Goal: Navigation & Orientation: Find specific page/section

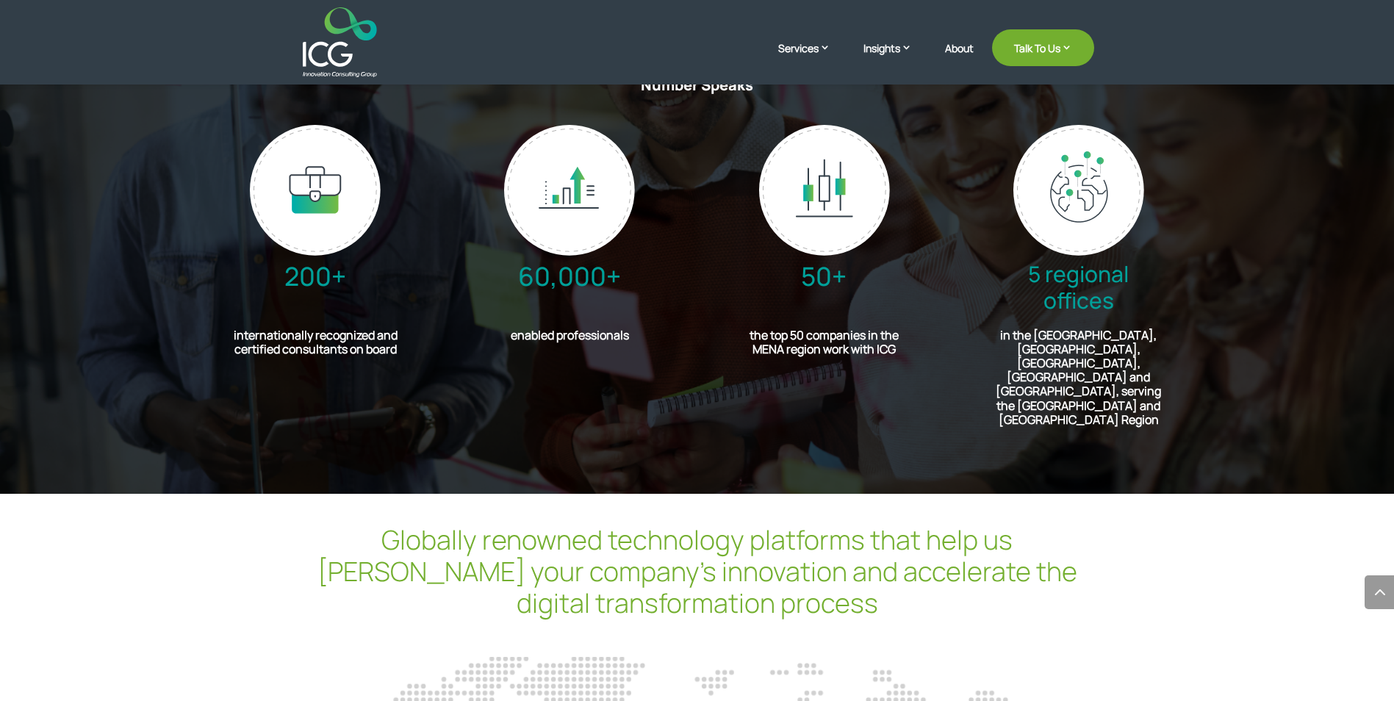
scroll to position [3366, 0]
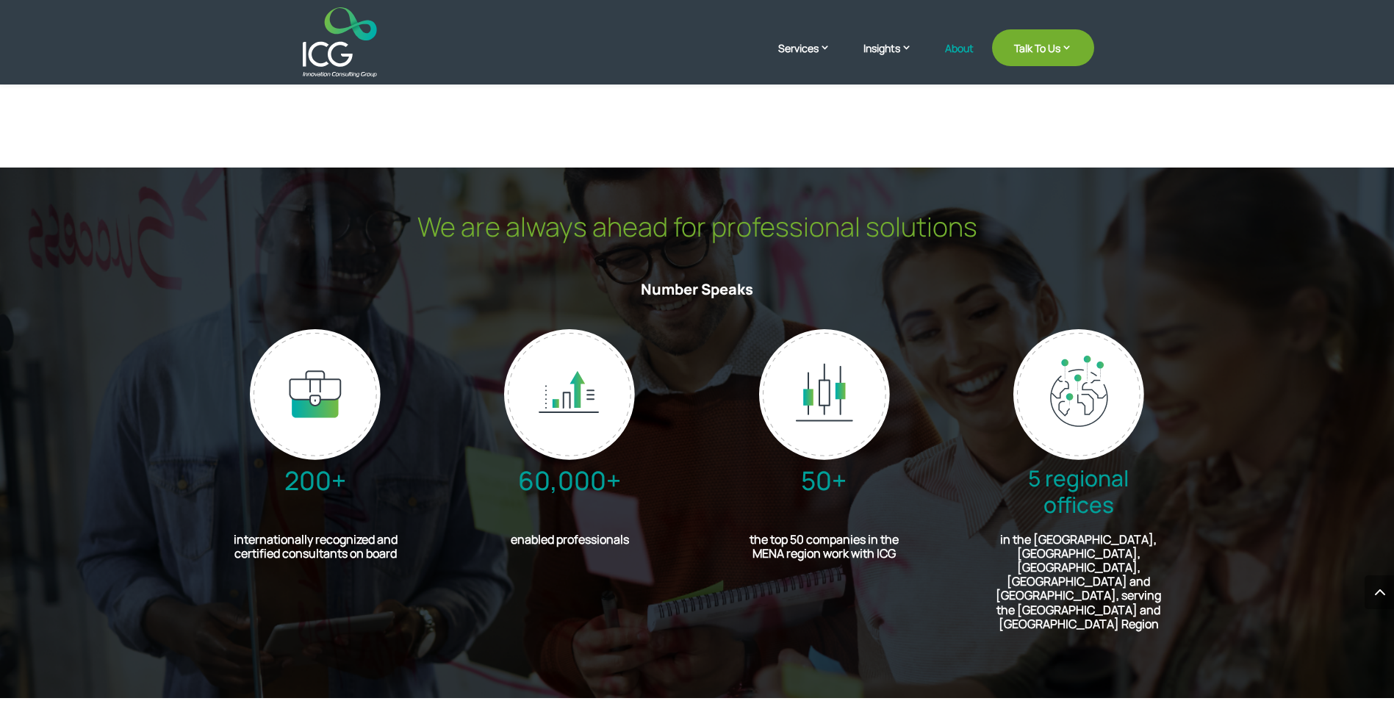
click at [961, 48] on link "About" at bounding box center [959, 60] width 29 height 35
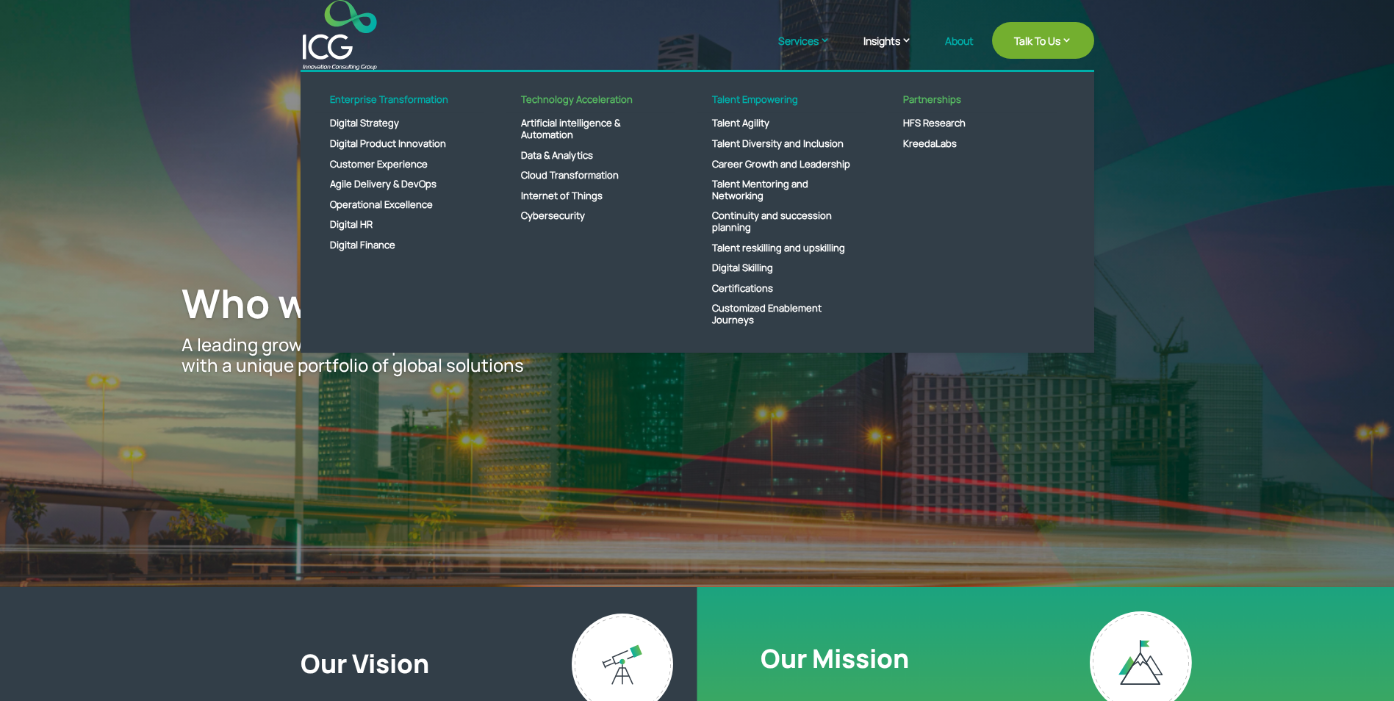
click at [803, 39] on link "Services" at bounding box center [811, 51] width 67 height 37
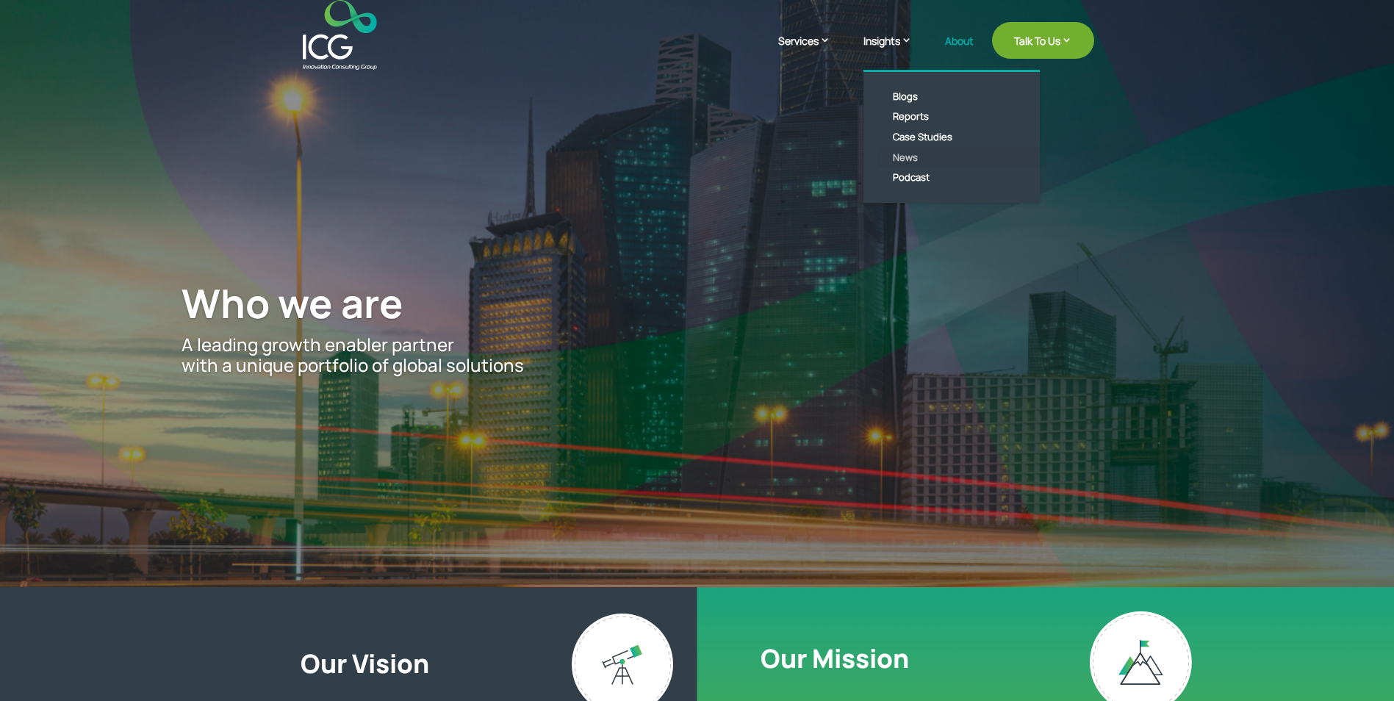
click at [901, 157] on link "News" at bounding box center [962, 158] width 169 height 21
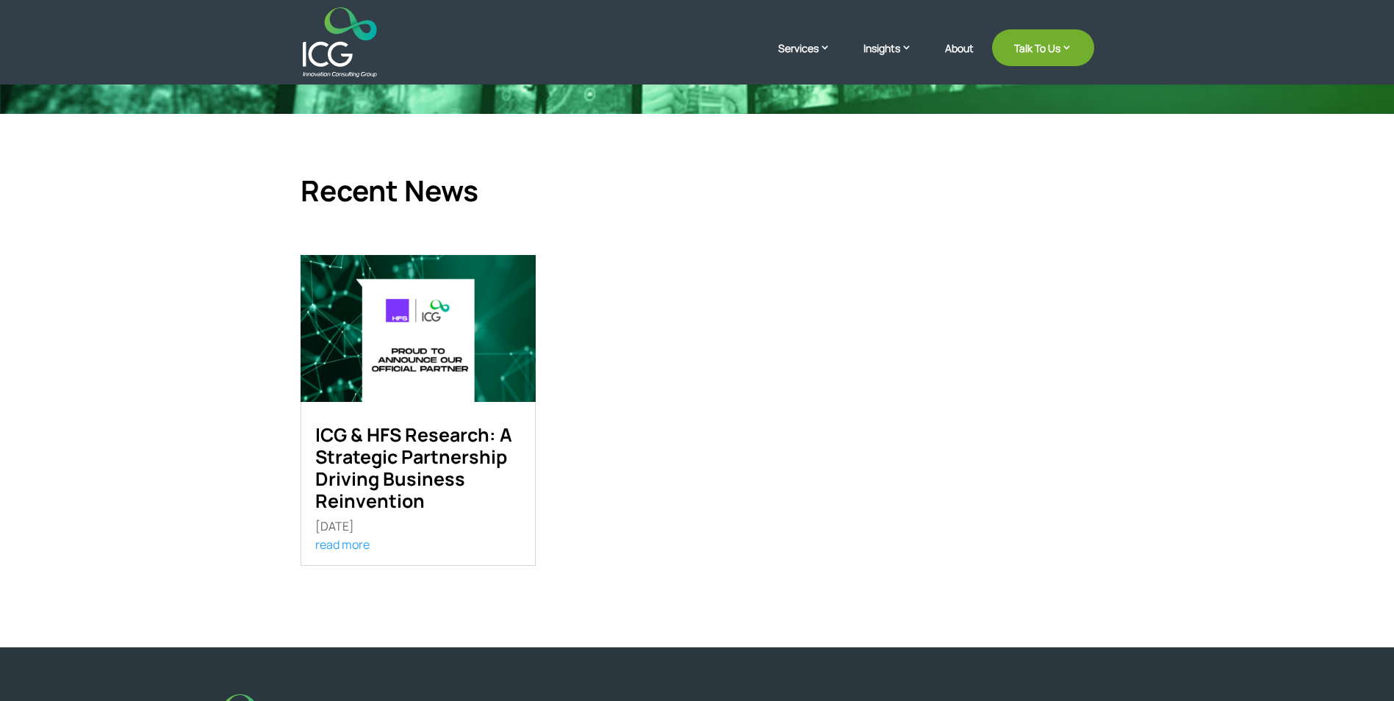
scroll to position [606, 0]
